Goal: Information Seeking & Learning: Learn about a topic

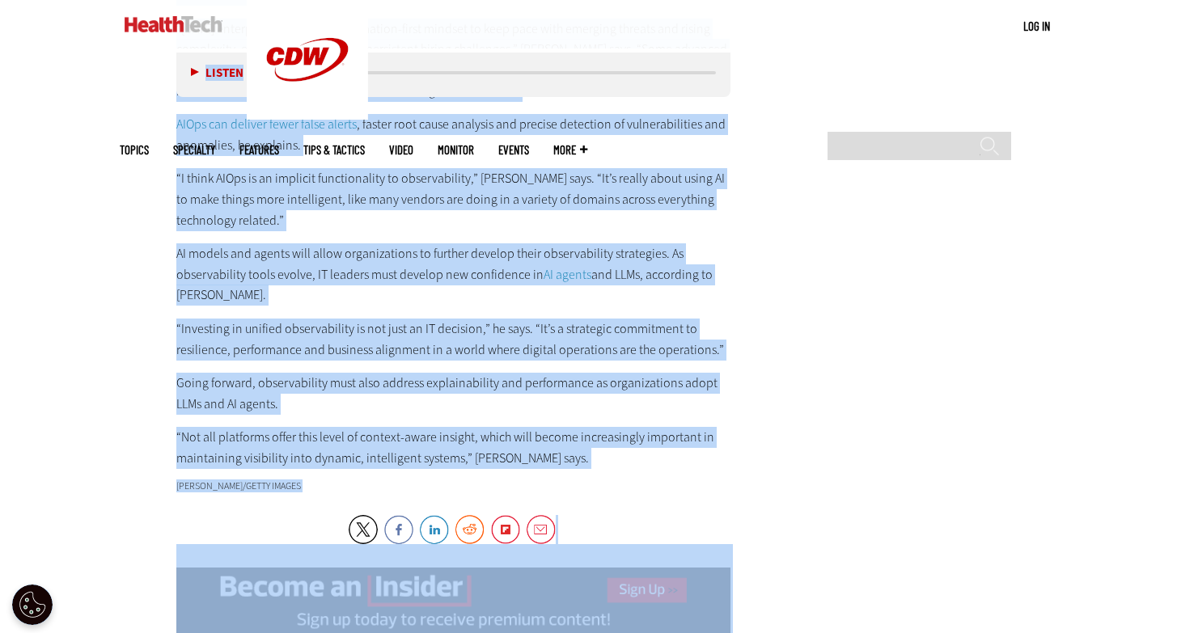
scroll to position [3225, 0]
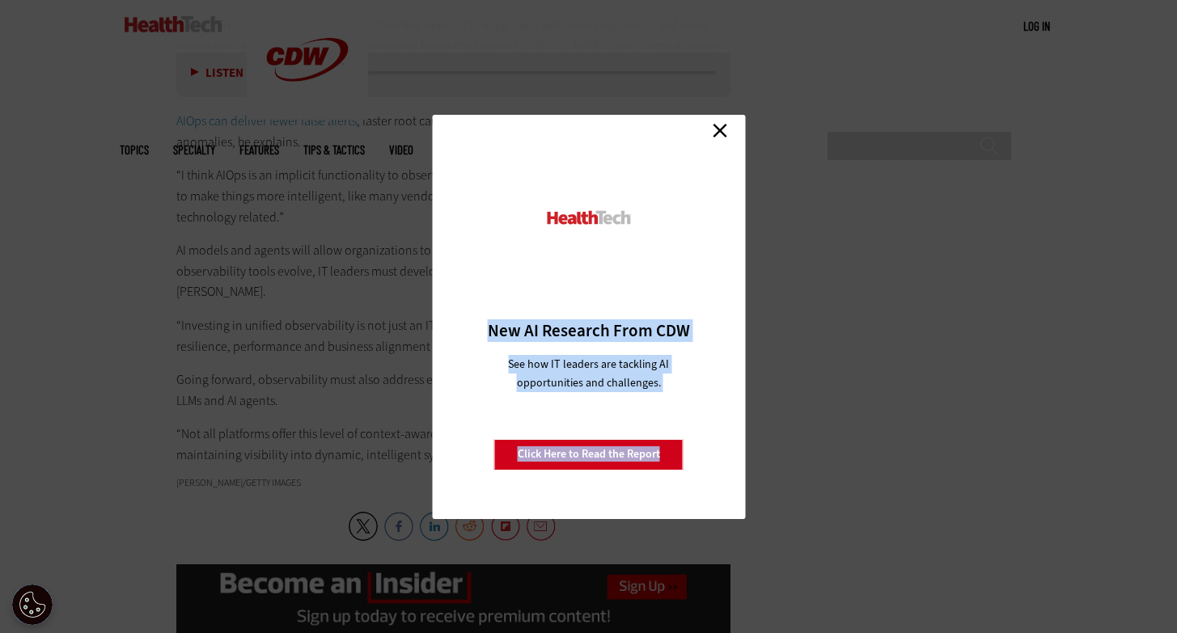
drag, startPoint x: 180, startPoint y: 113, endPoint x: 734, endPoint y: 267, distance: 574.3
click at [718, 123] on link "Close" at bounding box center [720, 131] width 24 height 24
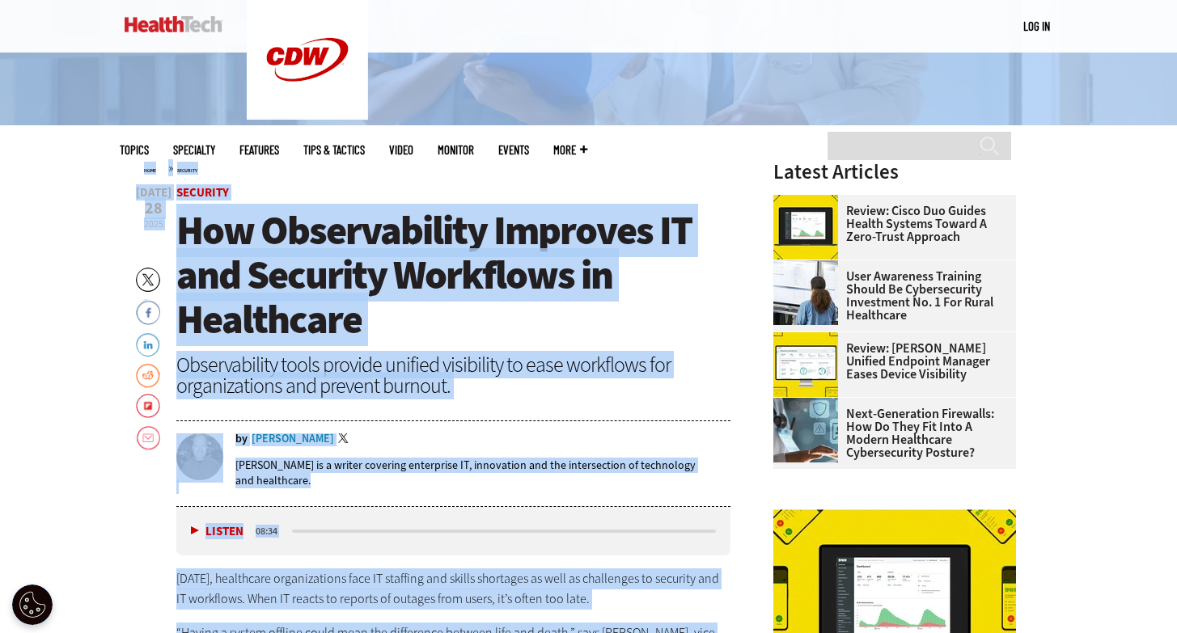
scroll to position [412, 0]
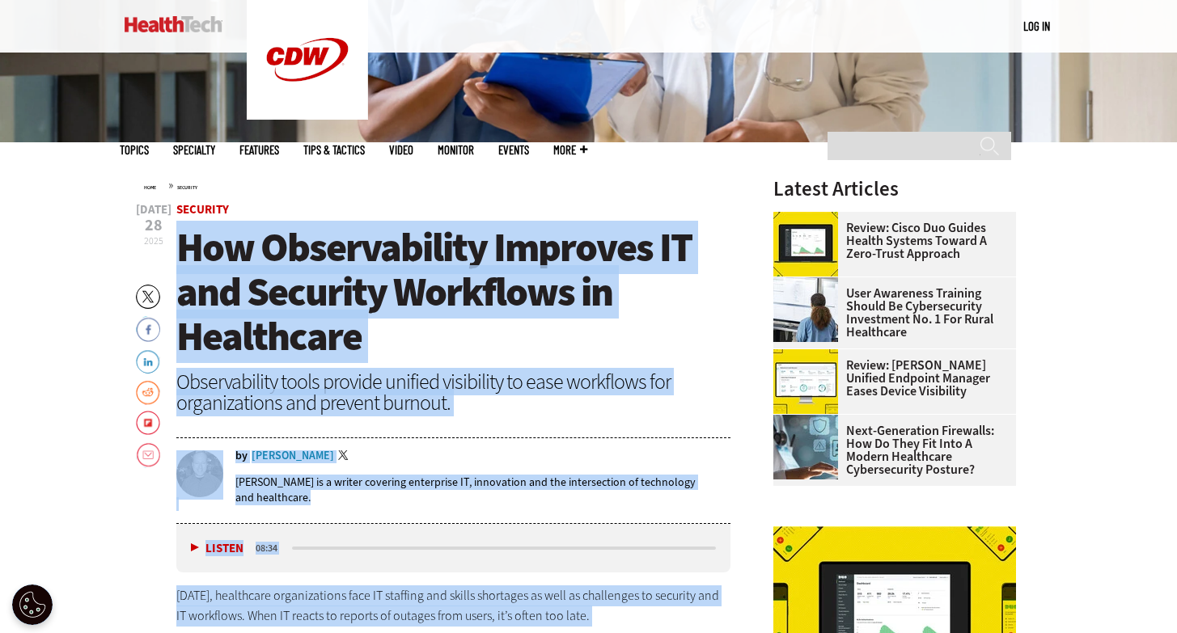
drag, startPoint x: 542, startPoint y: 303, endPoint x: 179, endPoint y: 236, distance: 369.3
copy article "How Observability Improves IT and Security Workflows in Healthcare Observabilit…"
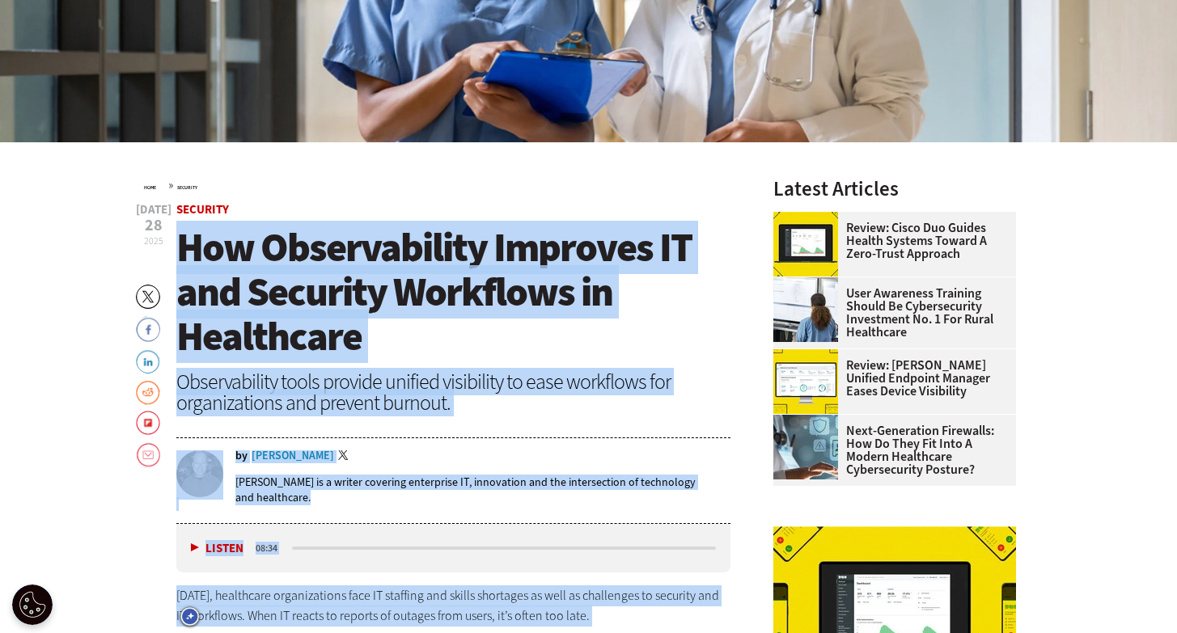
scroll to position [0, 0]
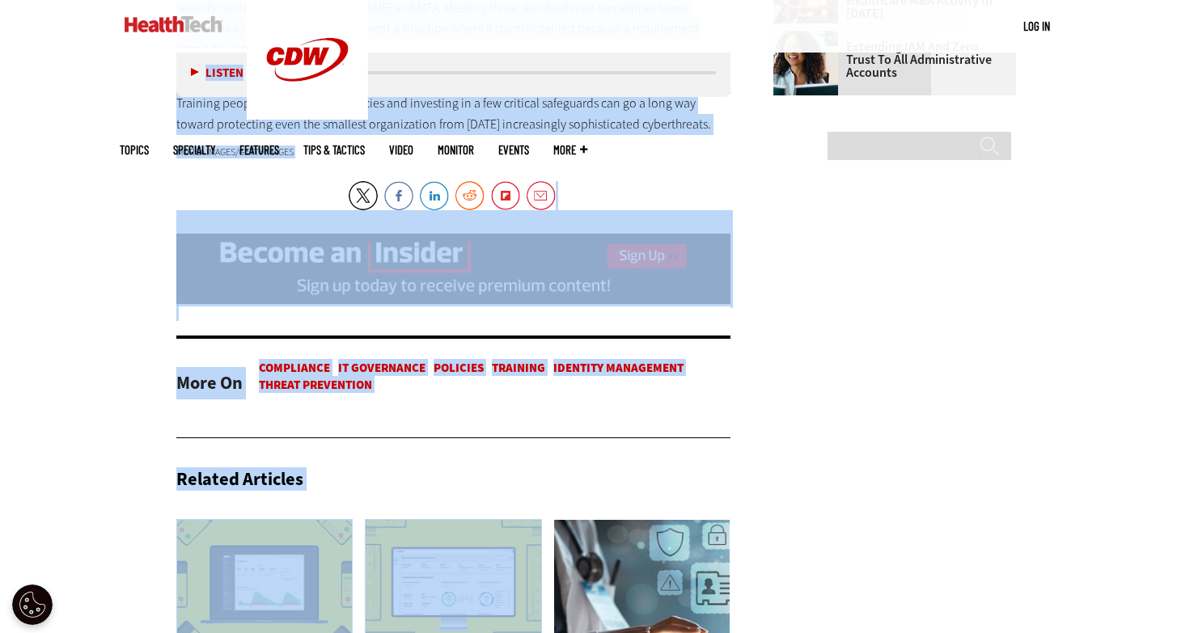
scroll to position [2530, 0]
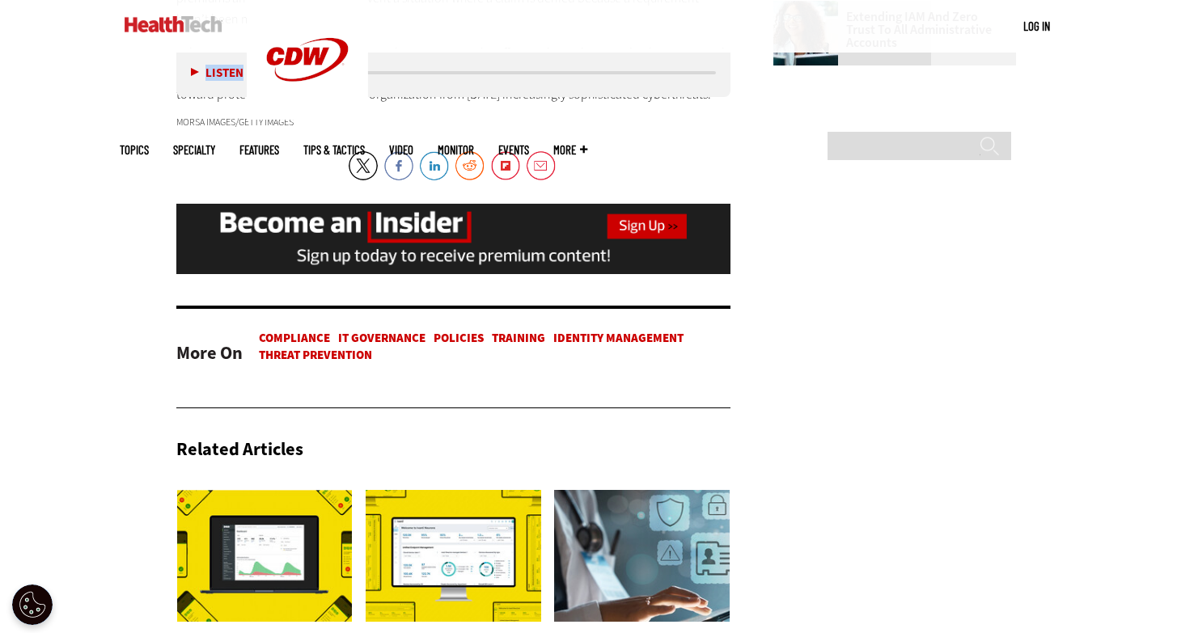
drag, startPoint x: 184, startPoint y: 190, endPoint x: 706, endPoint y: 95, distance: 530.5
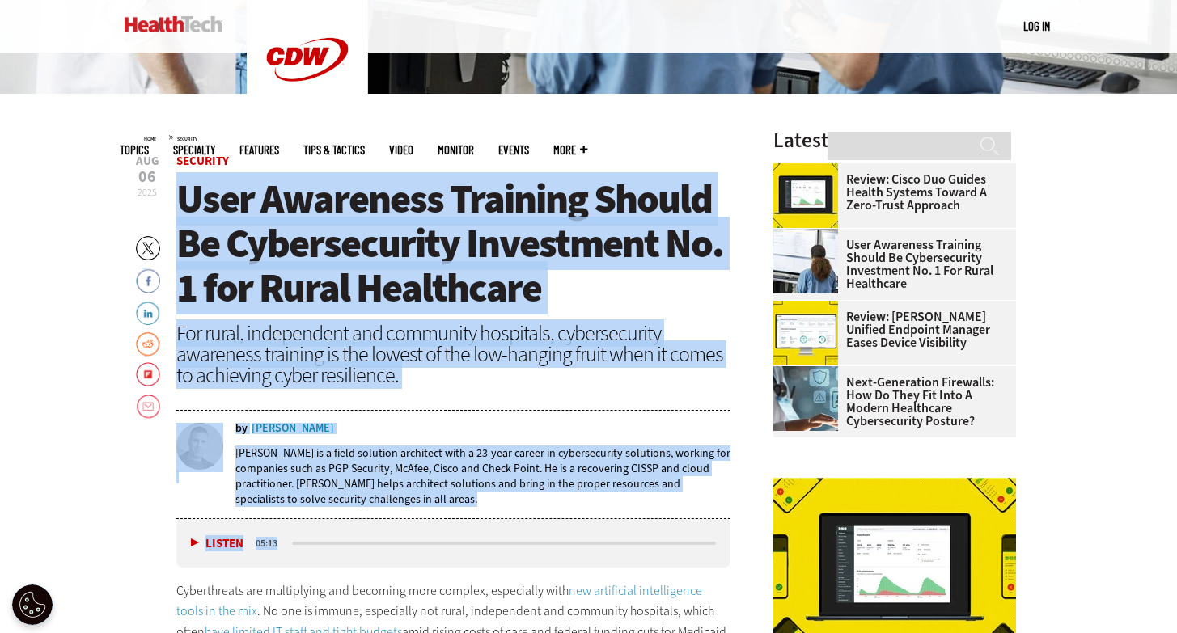
scroll to position [441, 0]
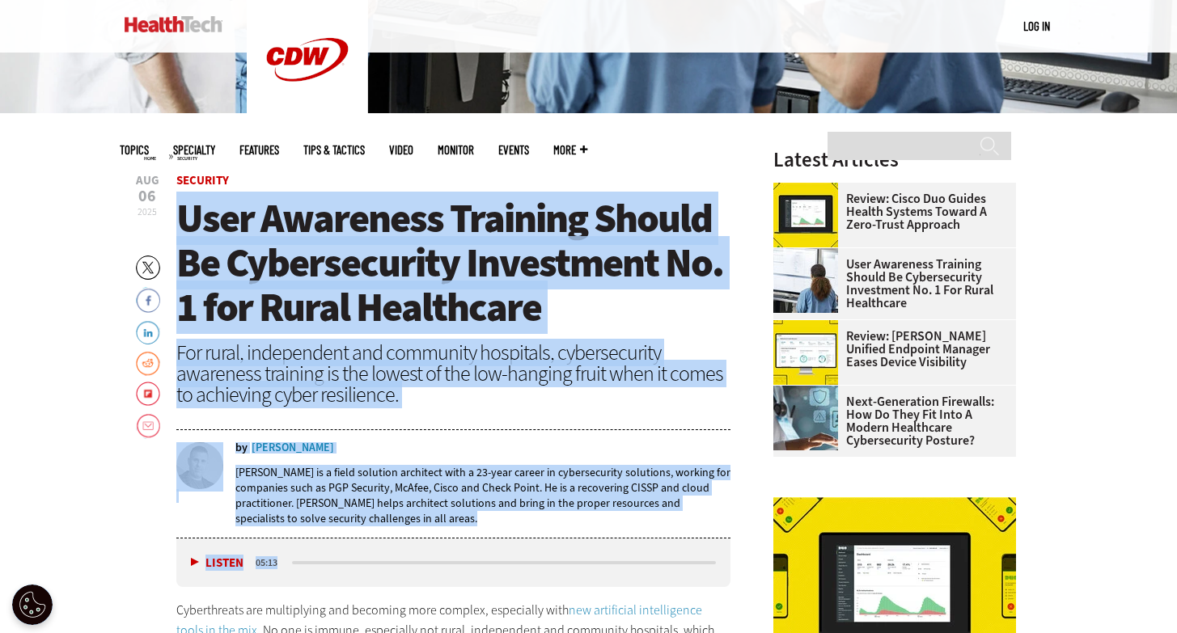
drag, startPoint x: 680, startPoint y: 438, endPoint x: 174, endPoint y: 184, distance: 566.2
copy article "Security User Awareness Training Should Be Cybersecurity Investment No. 1 for R…"
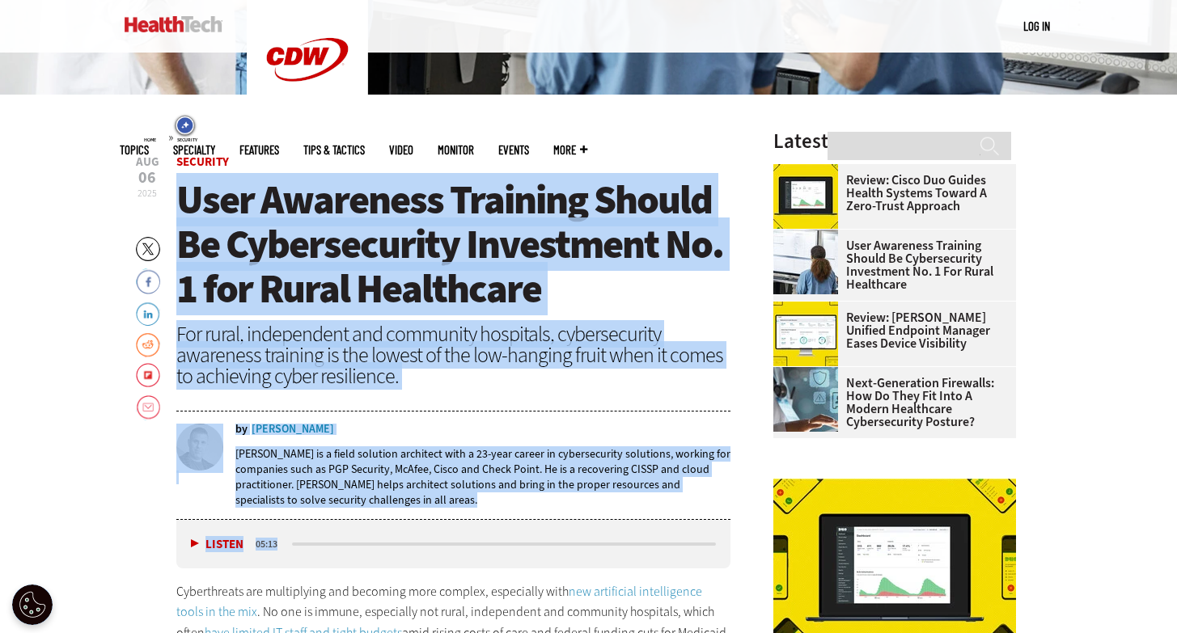
scroll to position [494, 0]
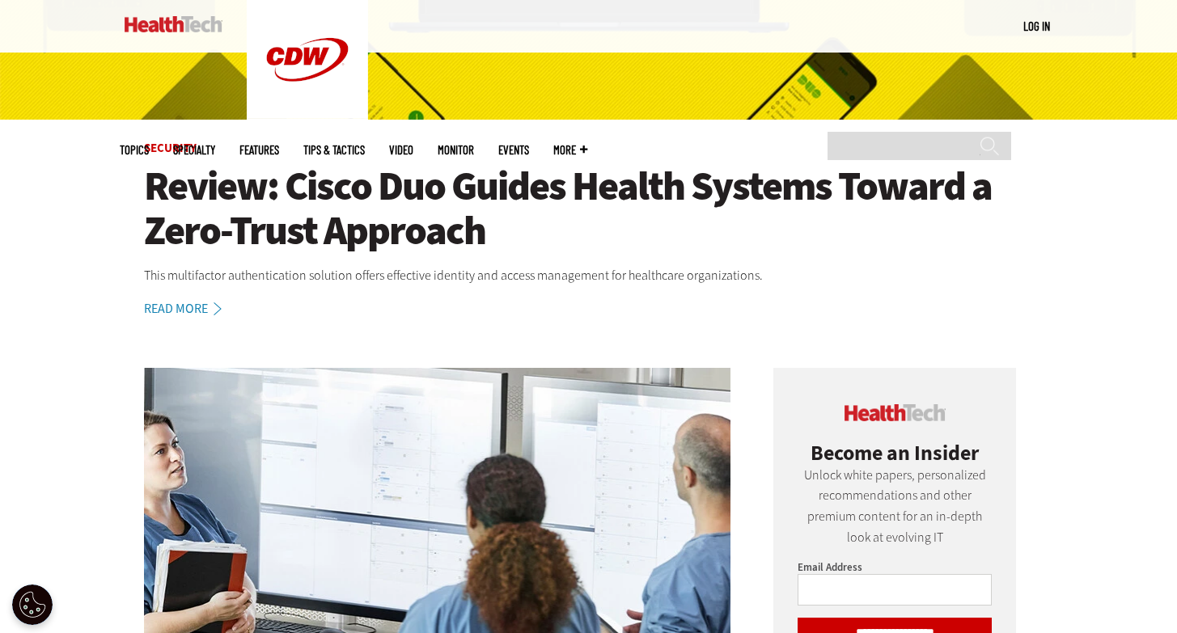
scroll to position [384, 0]
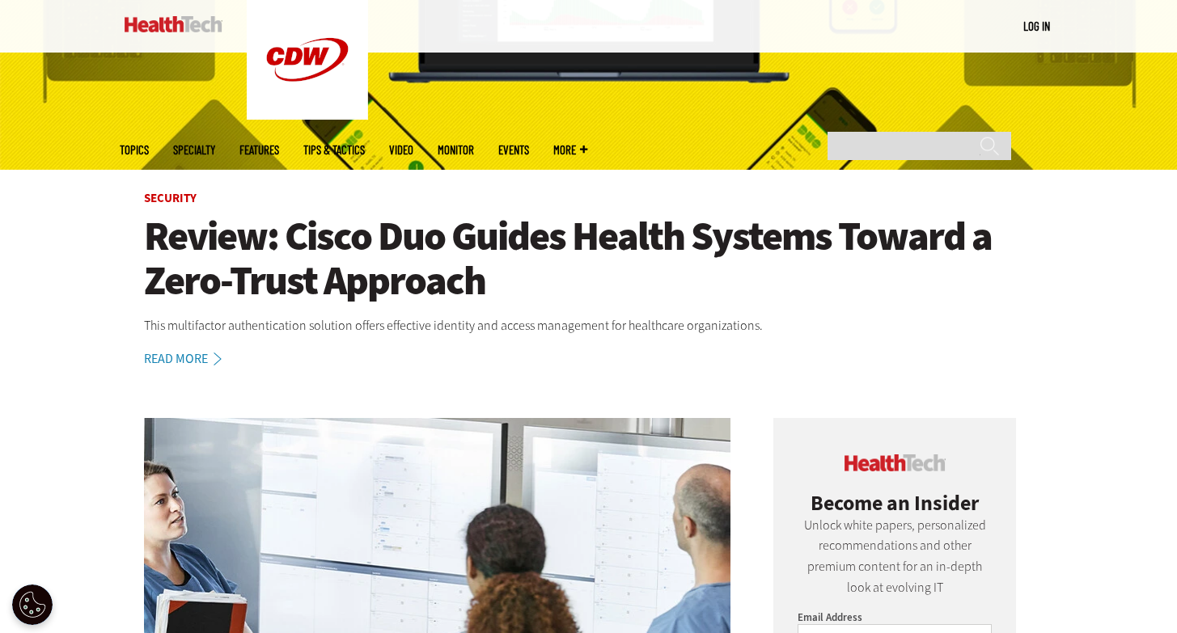
click at [149, 144] on span "Topics" at bounding box center [134, 150] width 29 height 12
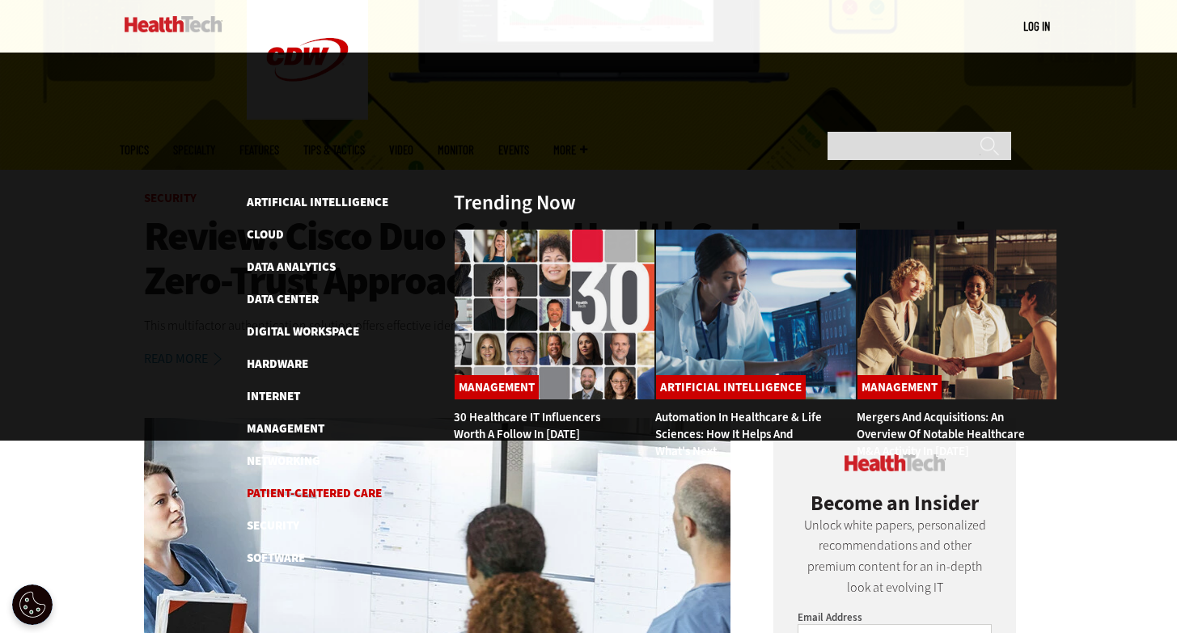
click at [299, 485] on link "Patient-Centered Care" at bounding box center [314, 493] width 135 height 16
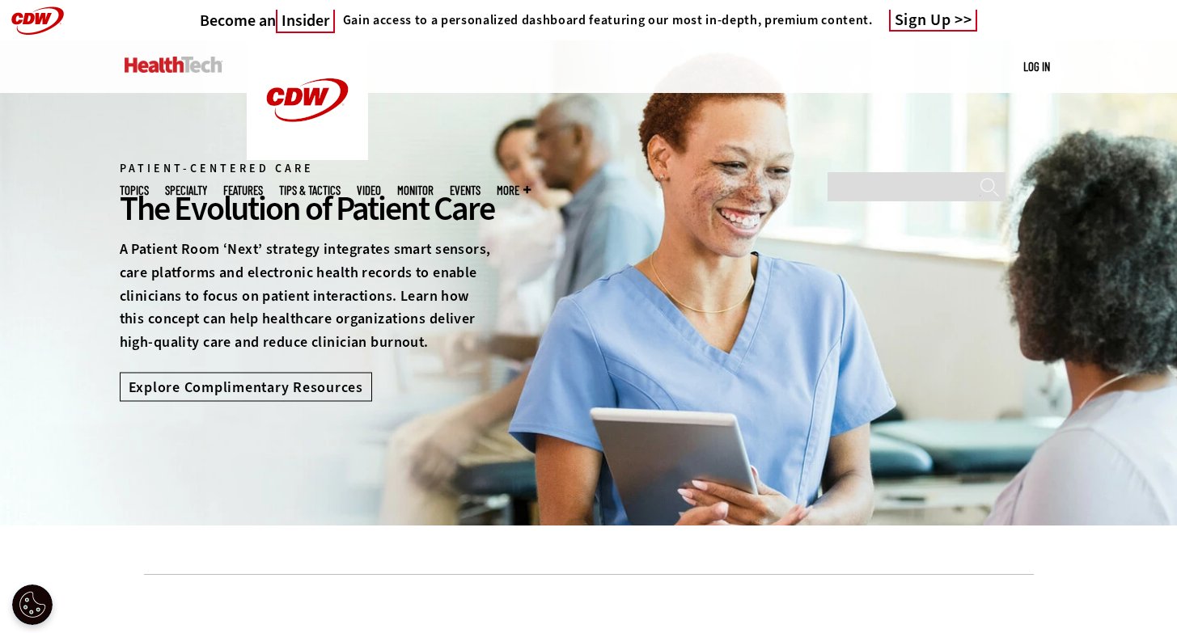
click at [149, 184] on span "Topics" at bounding box center [134, 190] width 29 height 12
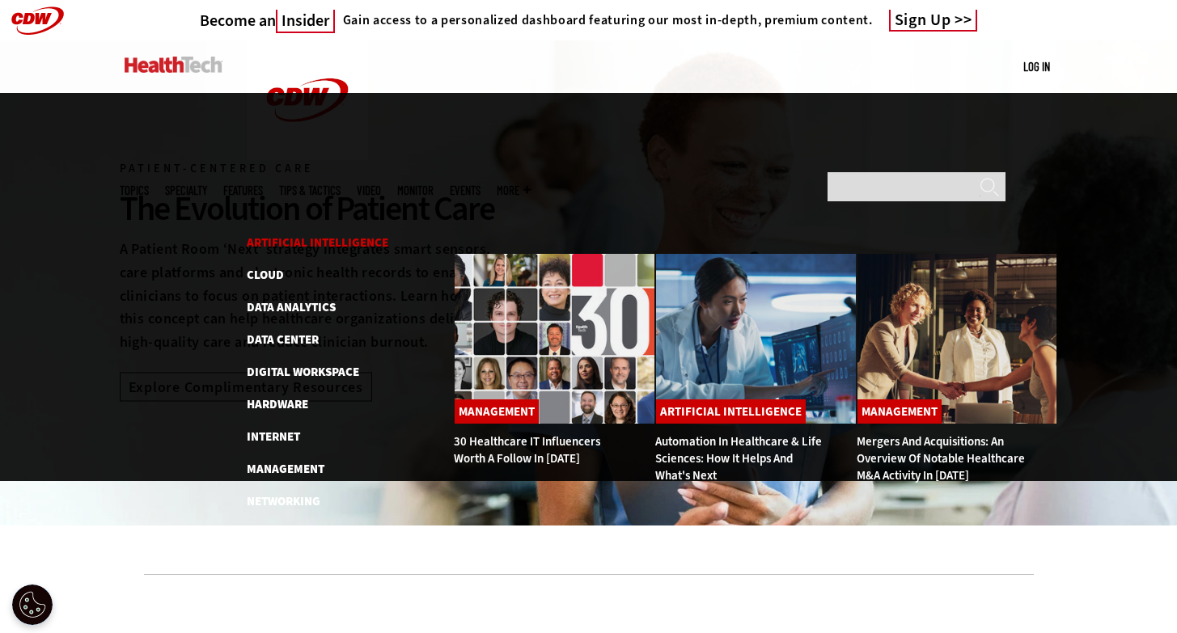
click at [292, 235] on link "Artificial Intelligence" at bounding box center [318, 243] width 142 height 16
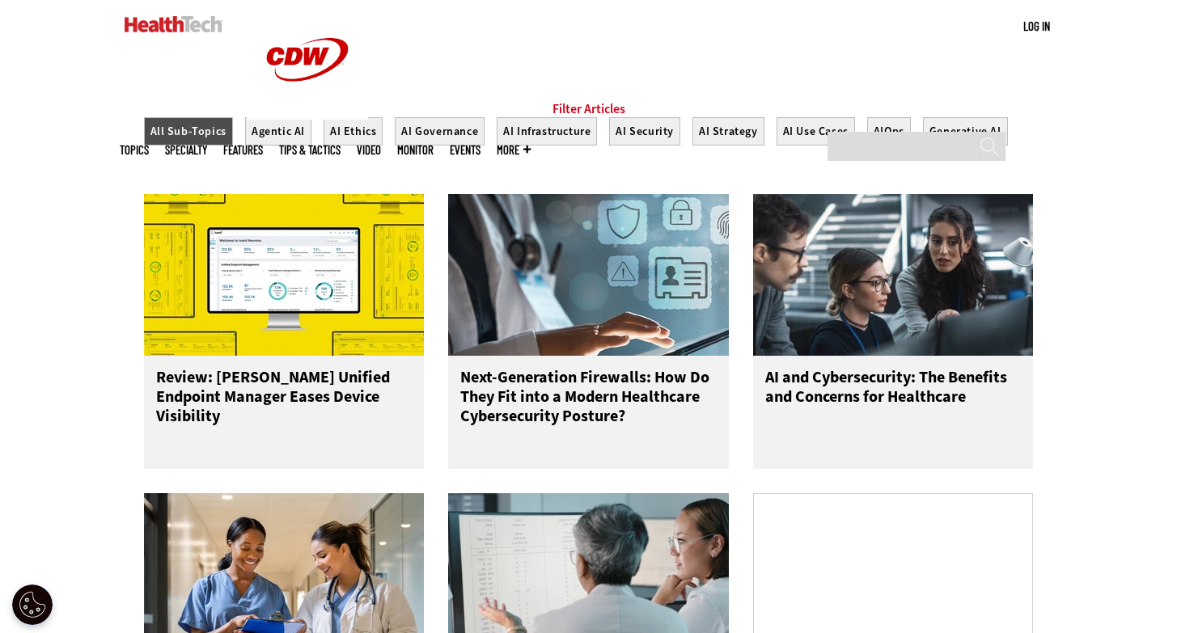
scroll to position [619, 0]
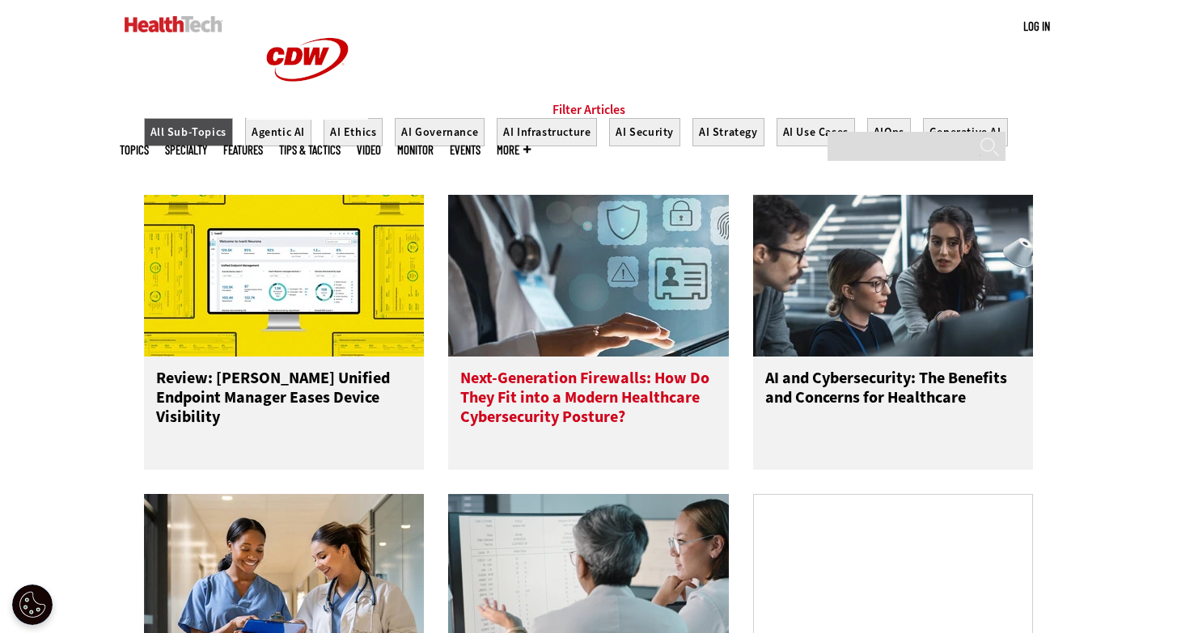
click at [638, 369] on h3 "Next-Generation Firewalls: How Do They Fit into a Modern Healthcare Cybersecuri…" at bounding box center [588, 401] width 256 height 65
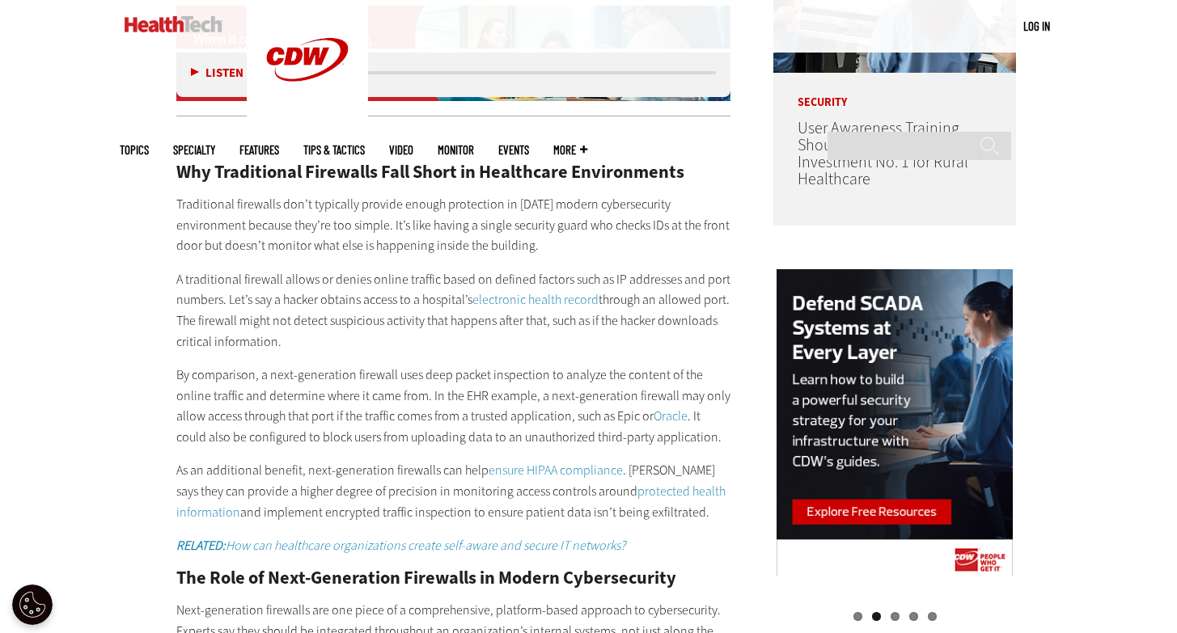
scroll to position [1460, 0]
